Goal: Transaction & Acquisition: Book appointment/travel/reservation

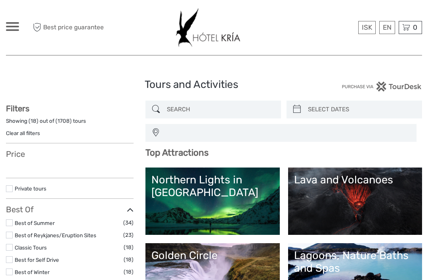
select select
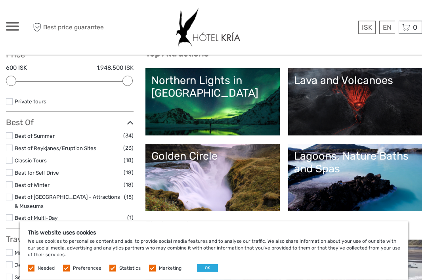
scroll to position [100, 0]
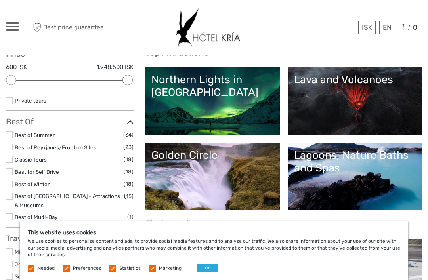
click at [203, 280] on div "This website uses cookies We use cookies to personalise content and ads, to pro…" at bounding box center [214, 250] width 388 height 59
click at [205, 272] on button "OK" at bounding box center [207, 268] width 21 height 8
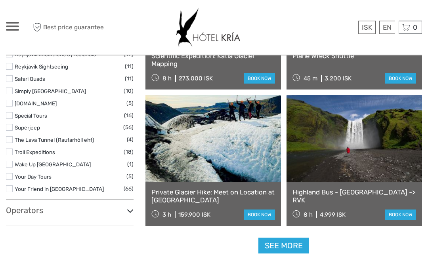
scroll to position [1335, 0]
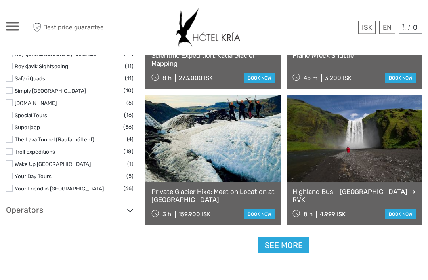
click at [295, 245] on link "See more" at bounding box center [283, 246] width 51 height 16
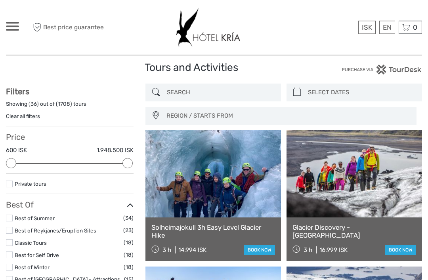
scroll to position [0, 0]
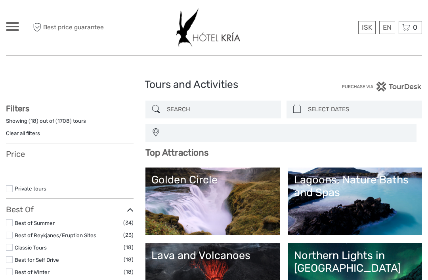
select select
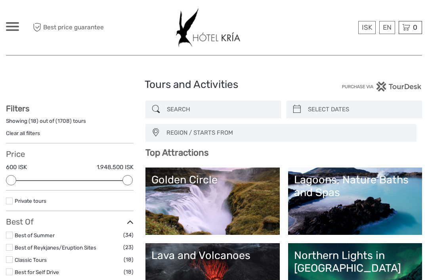
click at [378, 267] on div "Northern Lights in [GEOGRAPHIC_DATA]" at bounding box center [355, 262] width 122 height 26
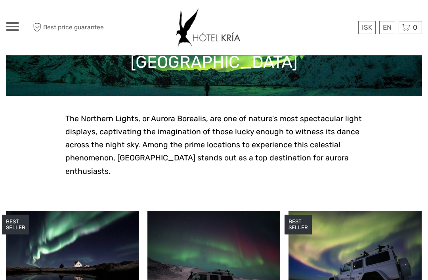
scroll to position [179, 0]
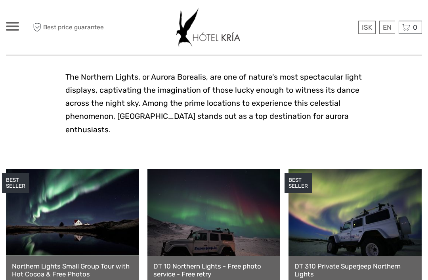
click at [117, 216] on link at bounding box center [72, 213] width 133 height 87
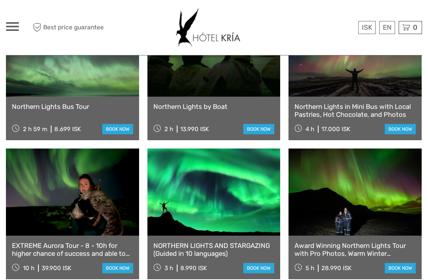
scroll to position [625, 0]
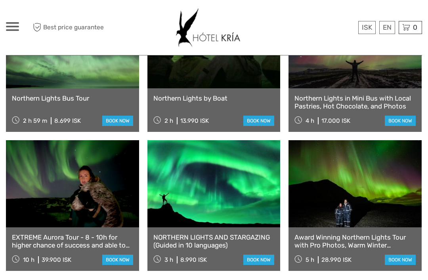
click at [242, 185] on link at bounding box center [213, 183] width 133 height 87
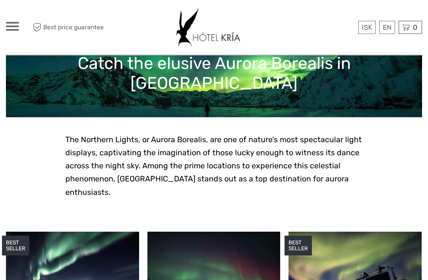
scroll to position [0, 0]
